Goal: Task Accomplishment & Management: Manage account settings

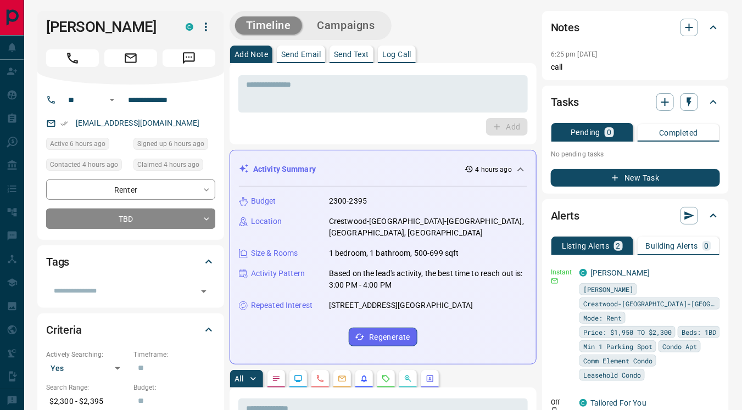
click at [124, 301] on div "Tags ​" at bounding box center [130, 276] width 187 height 62
click at [123, 294] on input "text" at bounding box center [121, 291] width 144 height 12
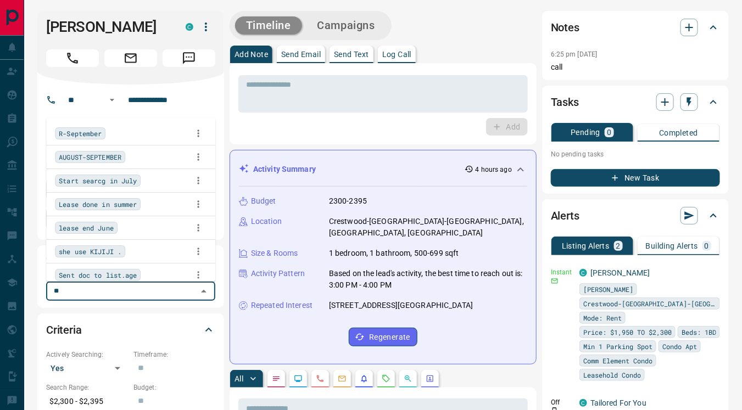
type input "***"
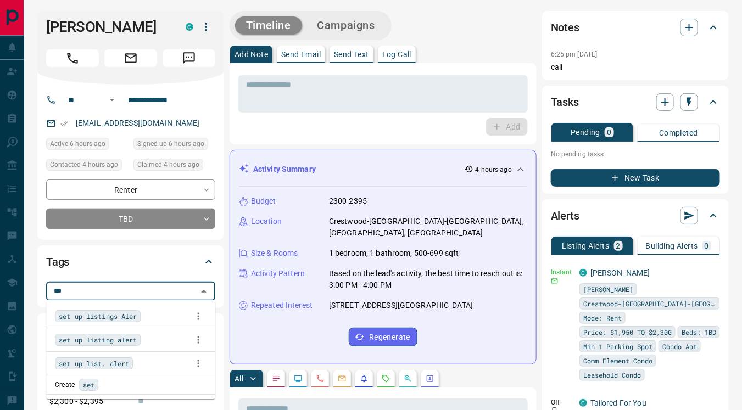
click at [131, 316] on span "set up listings Aler" at bounding box center [98, 316] width 78 height 11
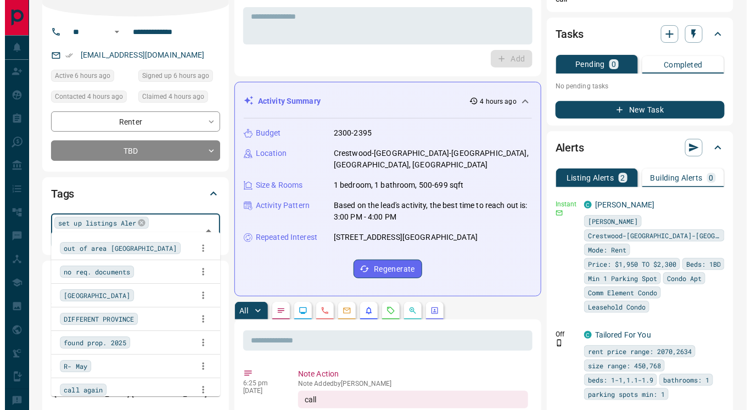
scroll to position [63, 0]
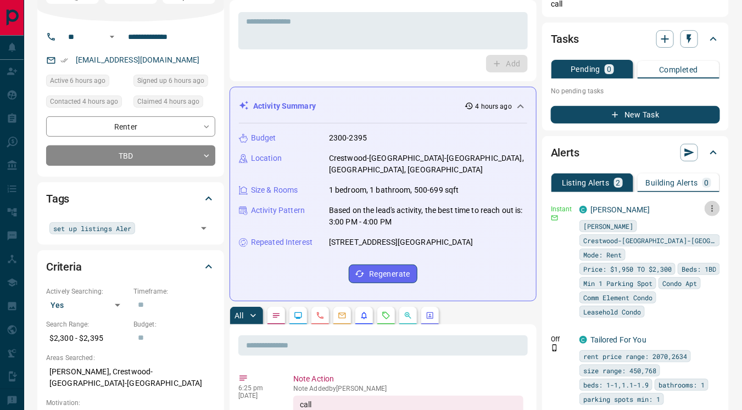
click at [712, 207] on icon "button" at bounding box center [713, 208] width 2 height 7
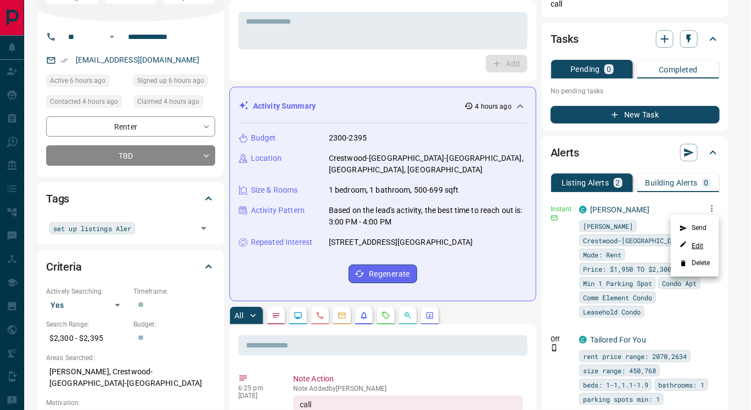
click at [704, 241] on link "Edit" at bounding box center [692, 246] width 24 height 10
click at [669, 303] on div at bounding box center [375, 205] width 751 height 410
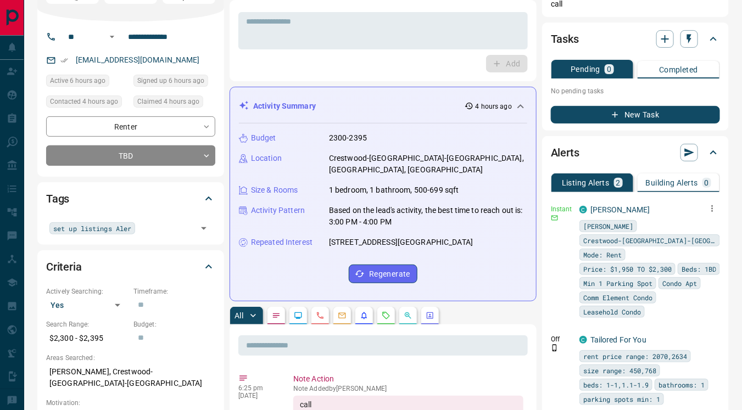
click at [713, 208] on icon "button" at bounding box center [712, 209] width 10 height 10
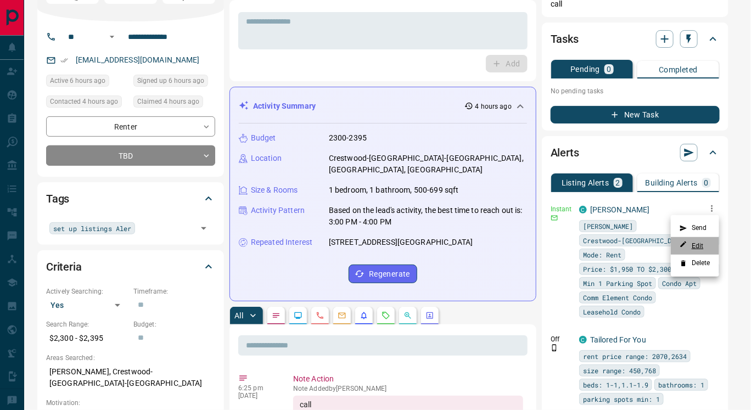
click at [699, 243] on link "Edit" at bounding box center [692, 246] width 24 height 10
